Goal: Information Seeking & Learning: Learn about a topic

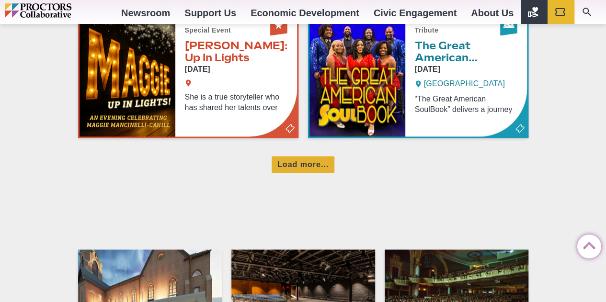
scroll to position [980, 0]
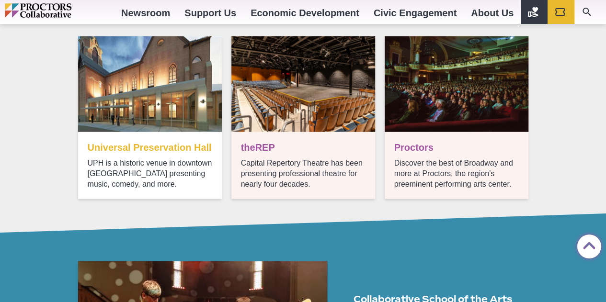
click at [129, 86] on link "Upcoming UPH shows" at bounding box center [150, 117] width 144 height 163
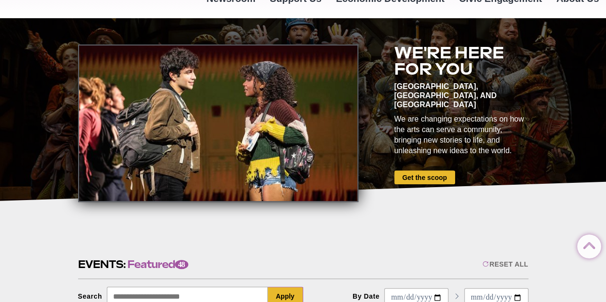
scroll to position [0, 0]
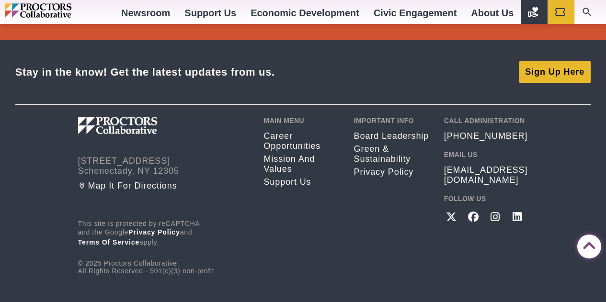
scroll to position [1861, 0]
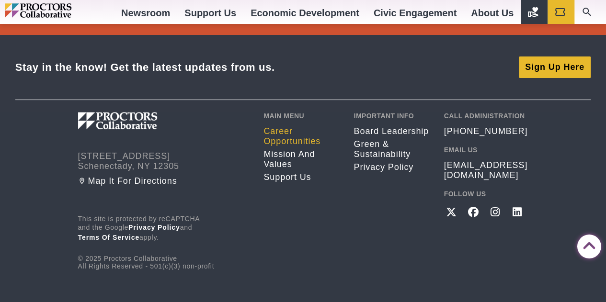
click at [304, 134] on link "Career opportunities" at bounding box center [302, 137] width 76 height 20
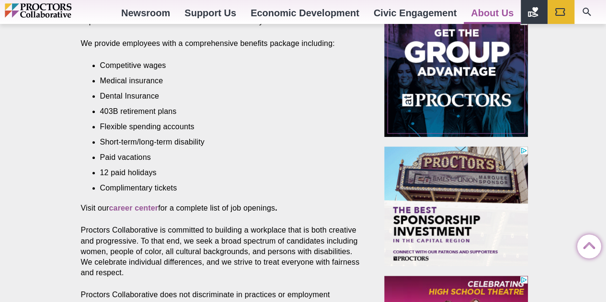
scroll to position [430, 0]
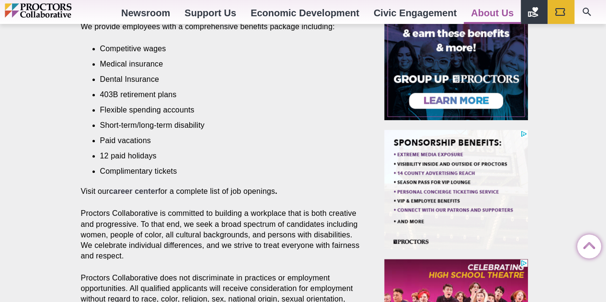
click at [142, 187] on strong "career center" at bounding box center [133, 191] width 49 height 8
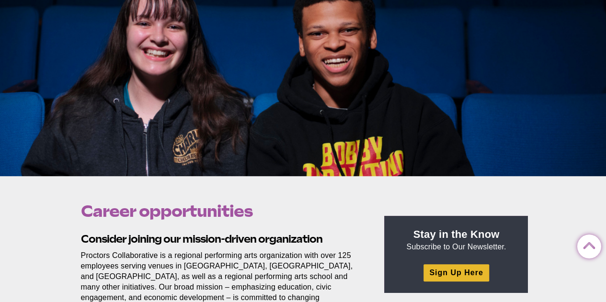
scroll to position [0, 0]
